Goal: Transaction & Acquisition: Purchase product/service

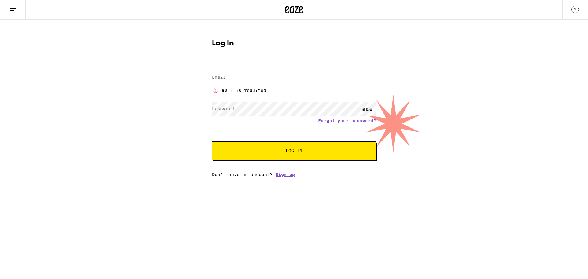
type input "[EMAIL_ADDRESS][DOMAIN_NAME]"
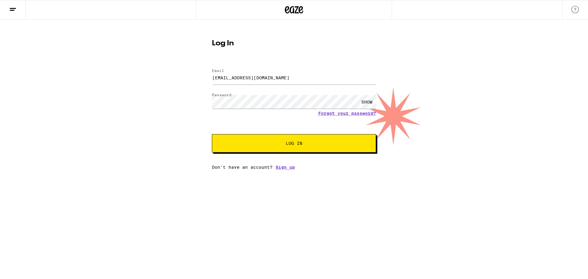
click at [300, 147] on button "Log In" at bounding box center [294, 143] width 164 height 18
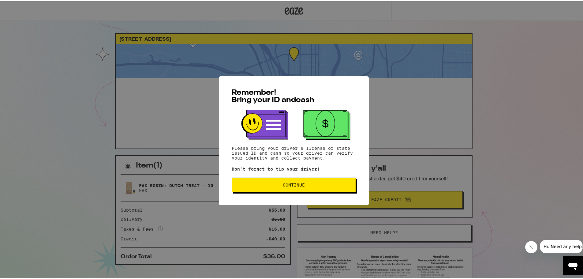
click at [313, 183] on span "Continue" at bounding box center [294, 183] width 114 height 4
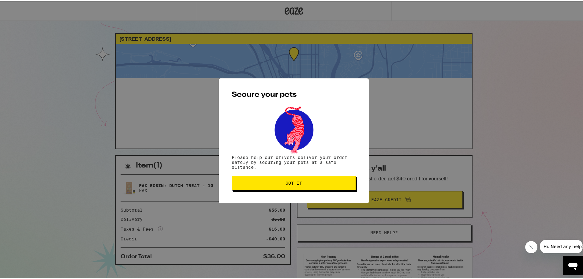
click at [301, 181] on span "Got it" at bounding box center [294, 182] width 114 height 4
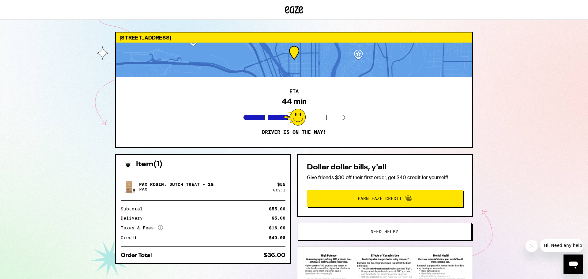
click at [565, 243] on span "Hi. Need any help?" at bounding box center [563, 245] width 40 height 5
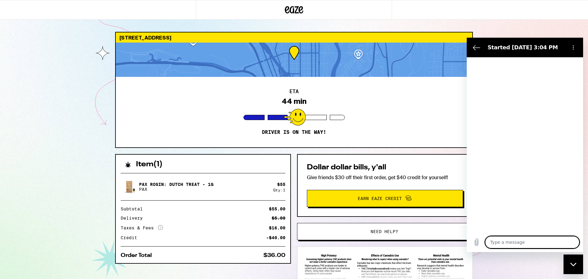
type textarea "x"
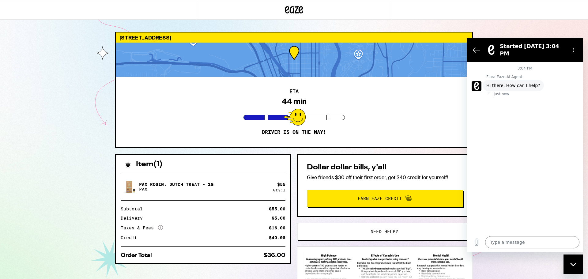
click at [383, 229] on span "Need help?" at bounding box center [384, 231] width 28 height 4
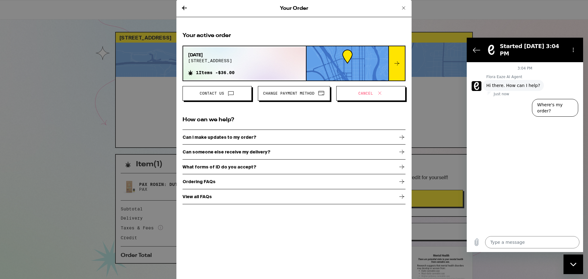
click at [350, 92] on span "Cancel" at bounding box center [370, 93] width 59 height 8
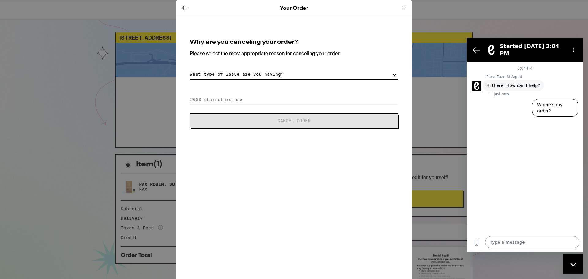
click at [274, 81] on div "Why are you canceling your order? Please select the most appropriate reason for…" at bounding box center [293, 83] width 223 height 103
click at [272, 76] on select "What type of issue are you having? Order taking too long Order arriving too soo…" at bounding box center [294, 74] width 208 height 11
select select "long-eta"
click at [190, 69] on select "What type of issue are you having? Order taking too long Order arriving too soo…" at bounding box center [294, 74] width 208 height 11
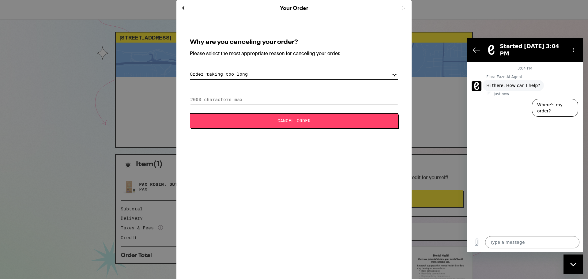
click at [302, 120] on span "Cancel Order" at bounding box center [293, 120] width 33 height 4
